Goal: Find specific page/section: Find specific page/section

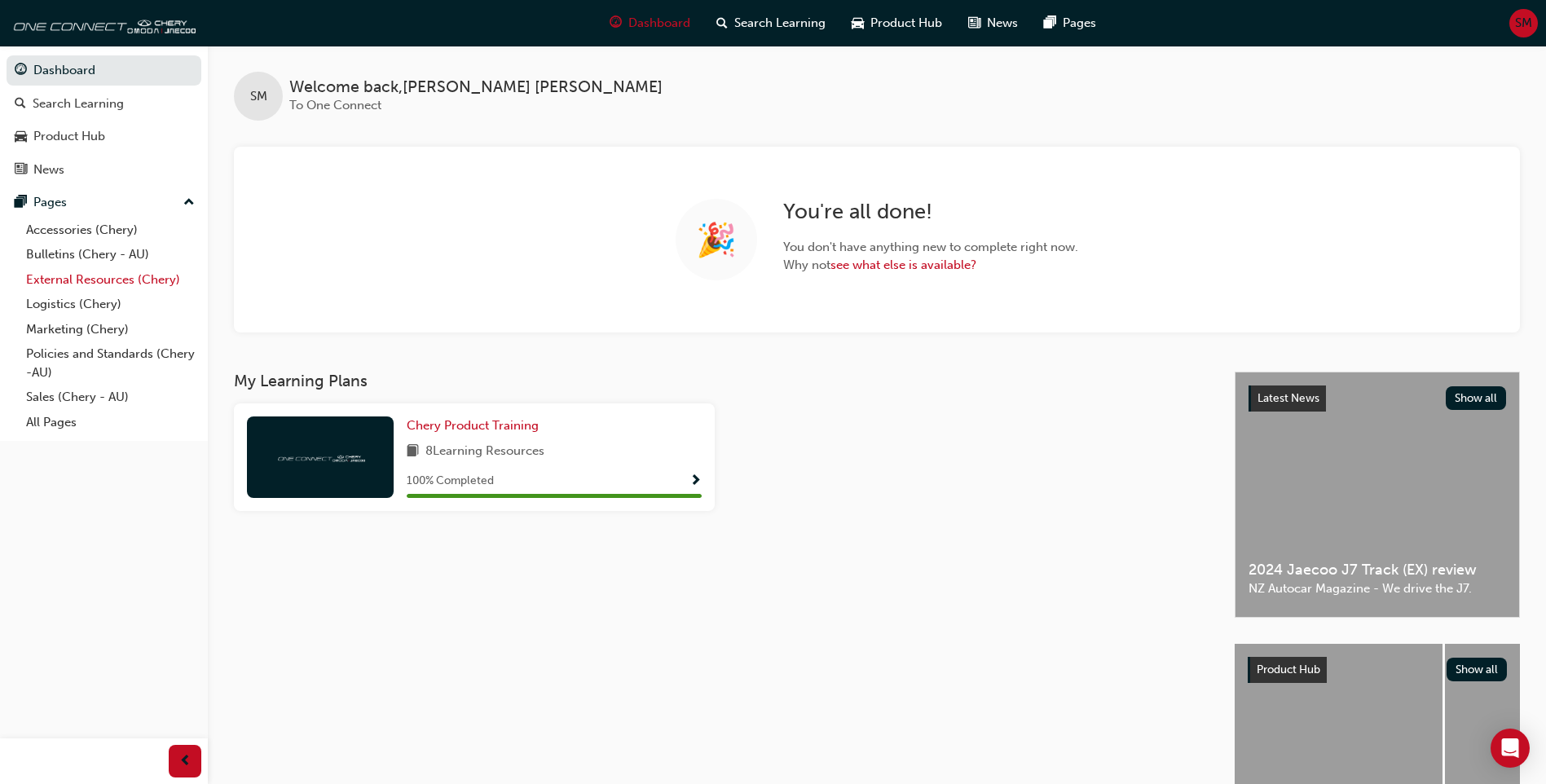
click at [126, 280] on link "External Resources (Chery)" at bounding box center [110, 280] width 181 height 25
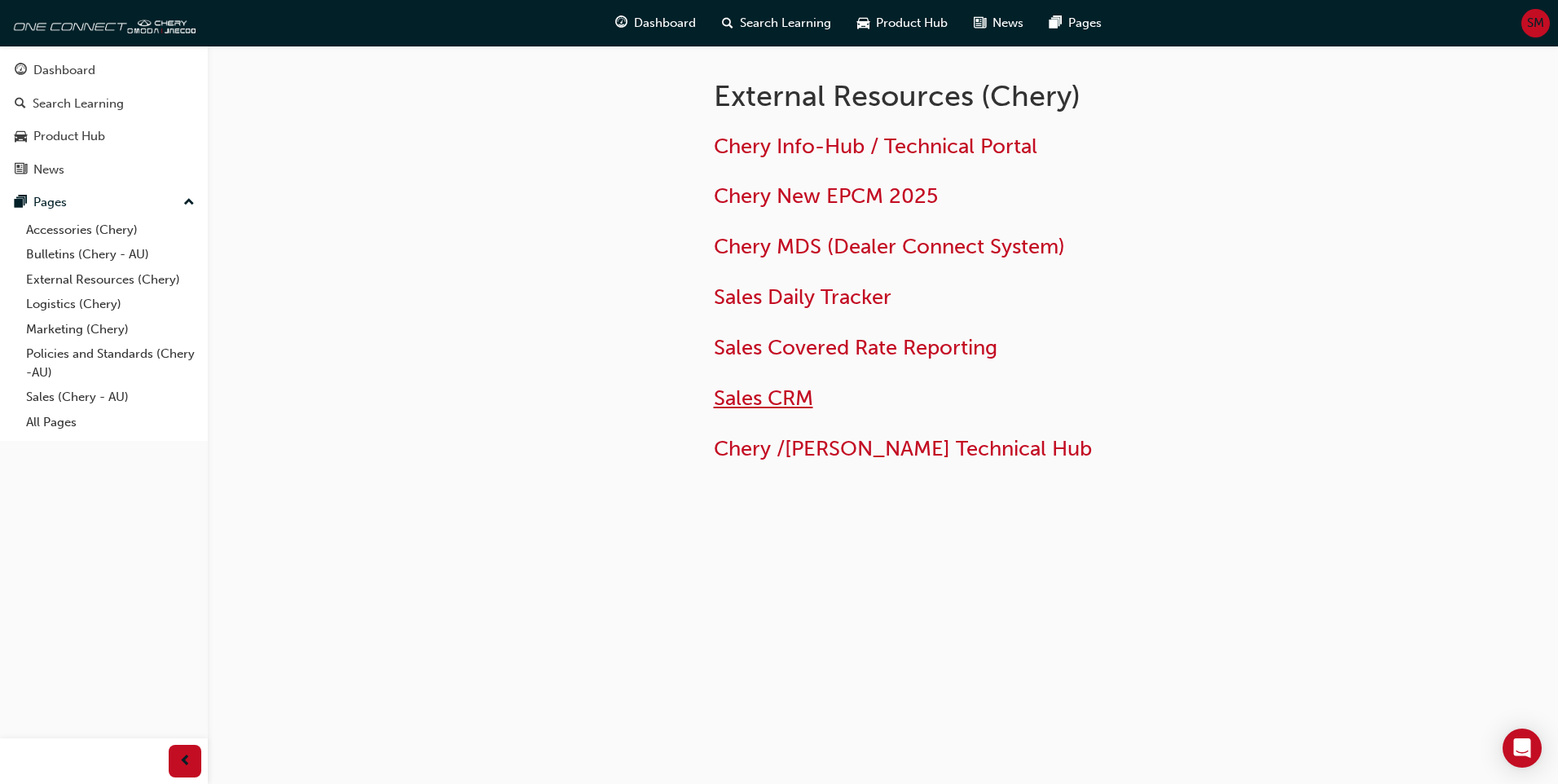
click at [791, 400] on span "Sales CRM" at bounding box center [763, 398] width 99 height 25
